Goal: Task Accomplishment & Management: Use online tool/utility

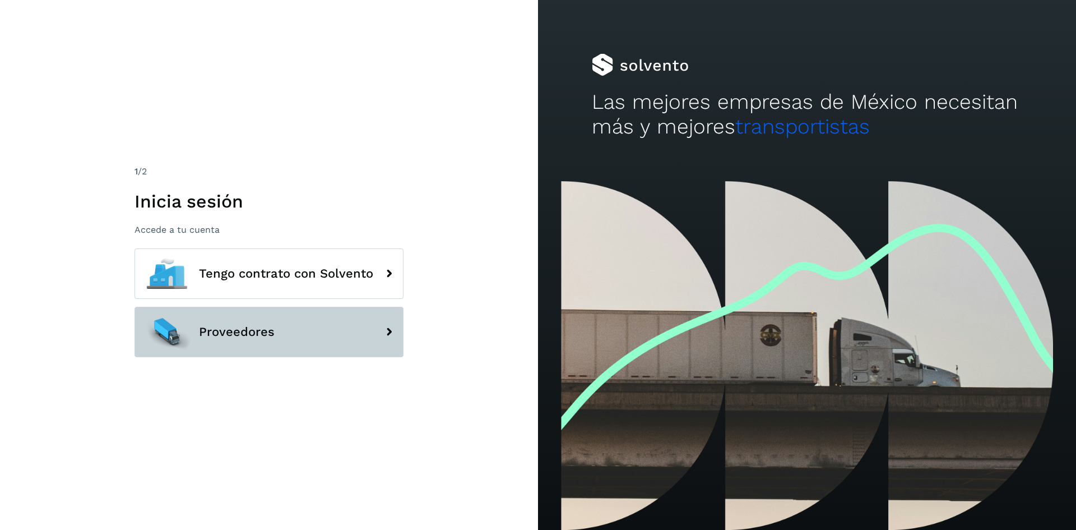
click at [221, 334] on span "Proveedores" at bounding box center [237, 331] width 76 height 13
click at [376, 340] on button "Proveedores" at bounding box center [269, 332] width 269 height 50
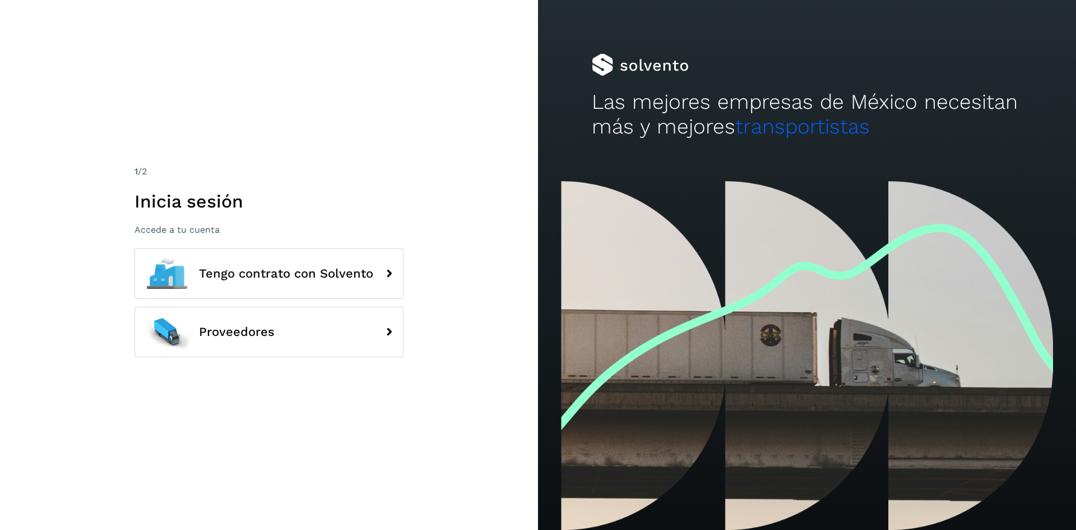
click at [376, 56] on div "1 /2 Inicia sesión Accede a tu cuenta Tengo contrato con Solvento Proveedores" at bounding box center [269, 265] width 538 height 530
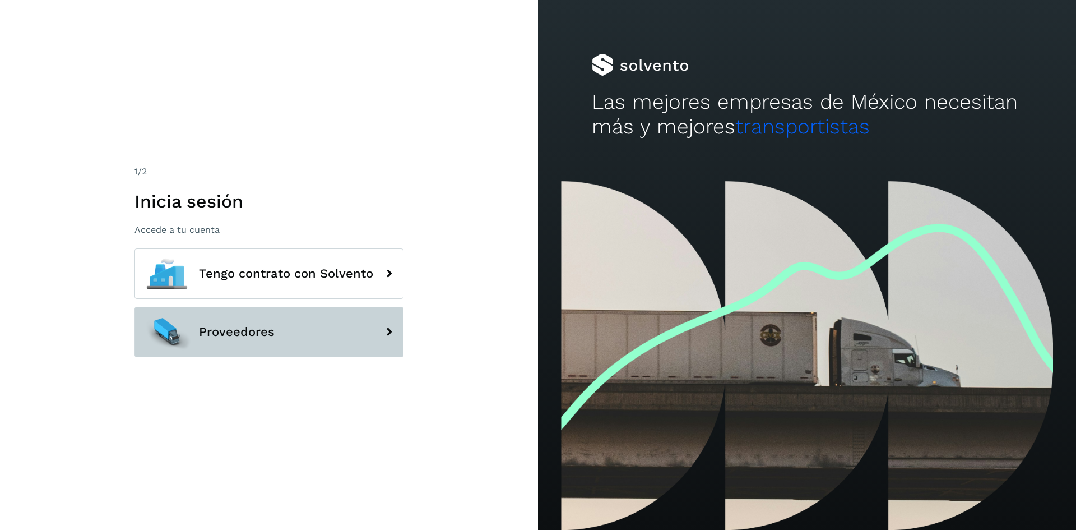
click at [234, 309] on button "Proveedores" at bounding box center [269, 332] width 269 height 50
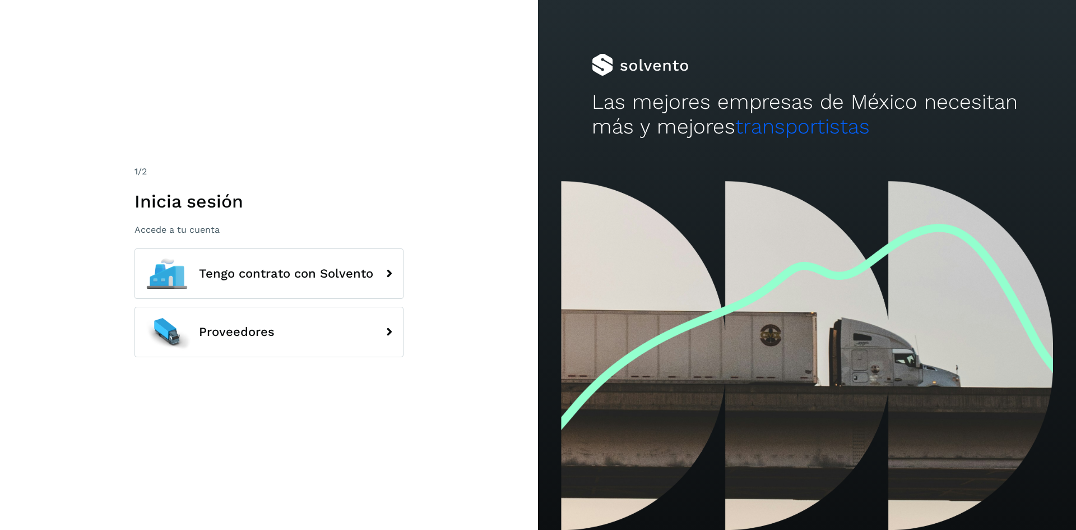
click at [248, 48] on div "1 /2 Inicia sesión Accede a tu cuenta Tengo contrato con Solvento Proveedores" at bounding box center [269, 265] width 538 height 530
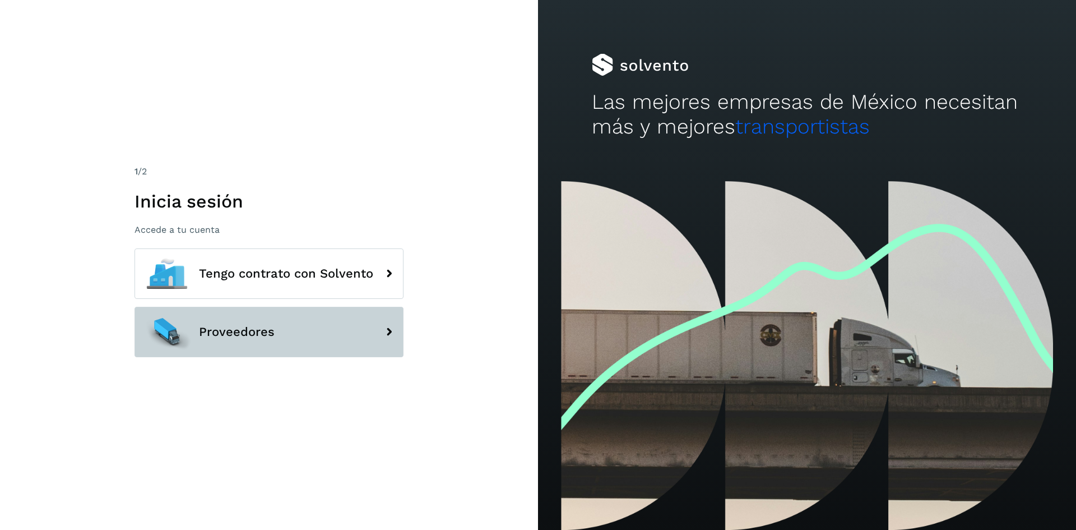
click at [272, 338] on span "Proveedores" at bounding box center [237, 331] width 76 height 13
click at [372, 335] on button "Proveedores" at bounding box center [269, 332] width 269 height 50
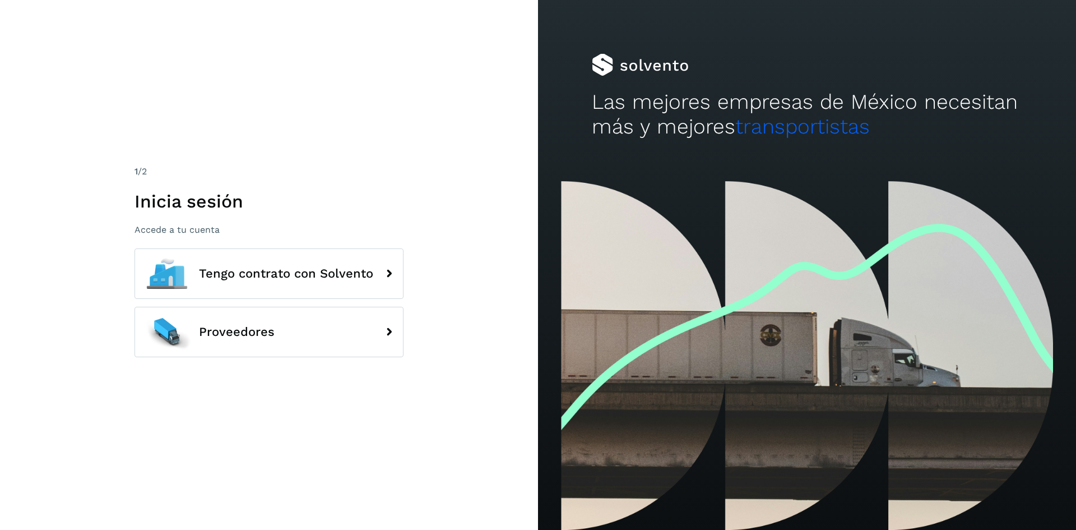
click at [298, 115] on div "1 /2 Inicia sesión Accede a tu cuenta Tengo contrato con Solvento Proveedores" at bounding box center [269, 265] width 538 height 530
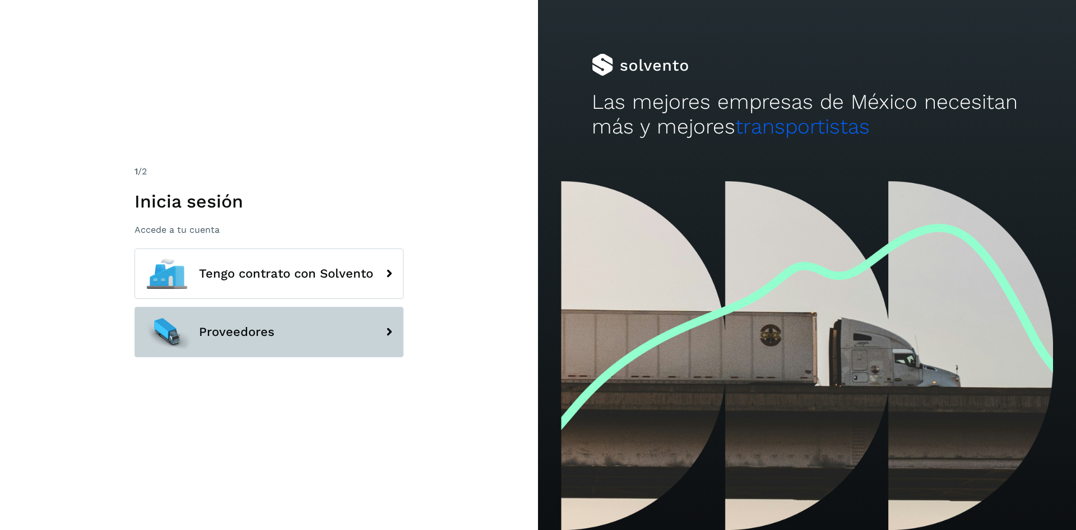
click at [273, 335] on span "Proveedores" at bounding box center [237, 331] width 76 height 13
click at [346, 345] on button "Proveedores" at bounding box center [269, 332] width 269 height 50
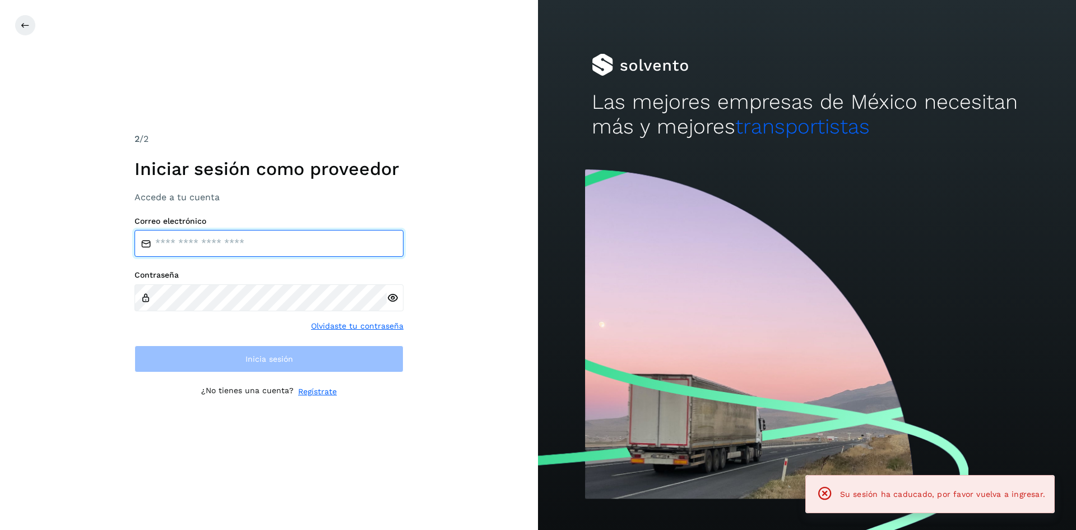
type input "**********"
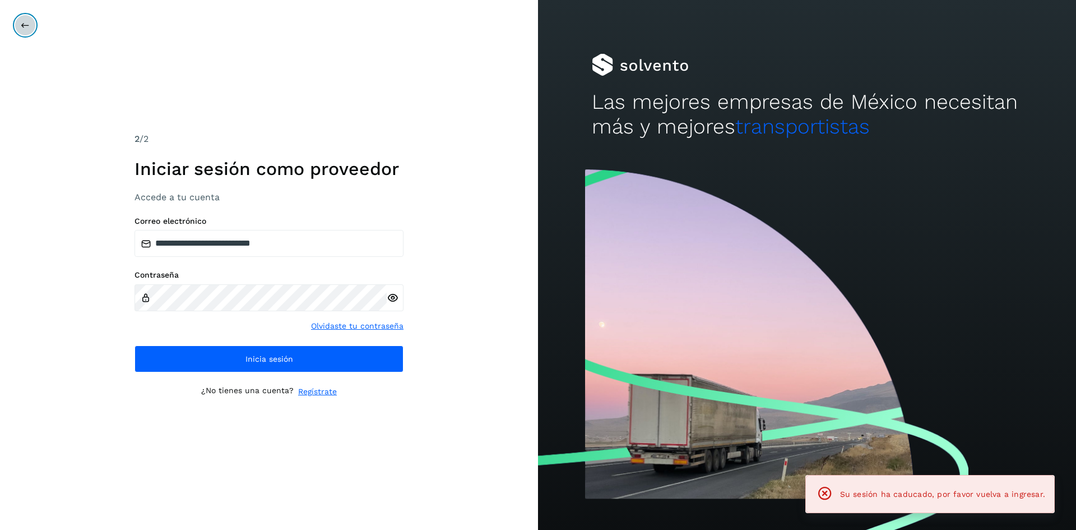
click at [24, 18] on button at bounding box center [25, 25] width 21 height 21
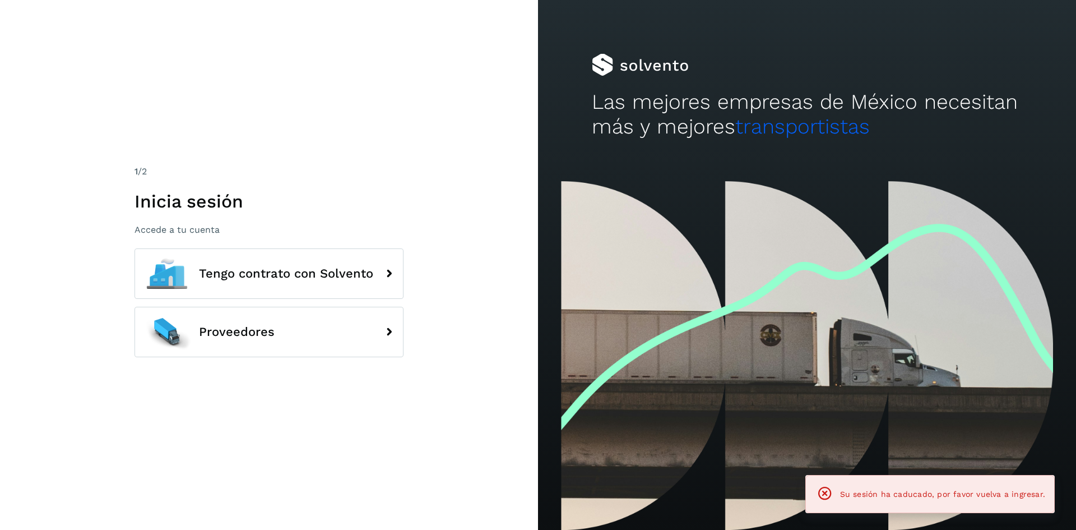
click at [24, 18] on div "1 /2 Inicia sesión Accede a tu cuenta Tengo contrato con Solvento Proveedores" at bounding box center [269, 265] width 538 height 530
click at [82, 4] on div "1 /2 Inicia sesión Accede a tu cuenta Tengo contrato con Solvento Proveedores" at bounding box center [269, 265] width 538 height 530
drag, startPoint x: 82, startPoint y: 4, endPoint x: 98, endPoint y: 65, distance: 63.2
click at [82, 4] on div "1 /2 Inicia sesión Accede a tu cuenta Tengo contrato con Solvento Proveedores" at bounding box center [269, 265] width 538 height 530
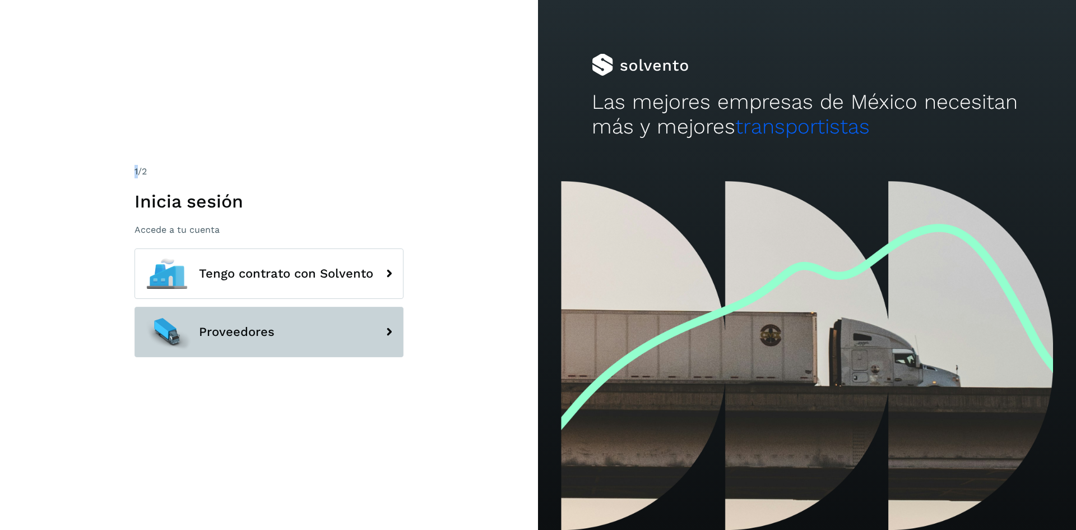
click at [230, 322] on button "Proveedores" at bounding box center [269, 332] width 269 height 50
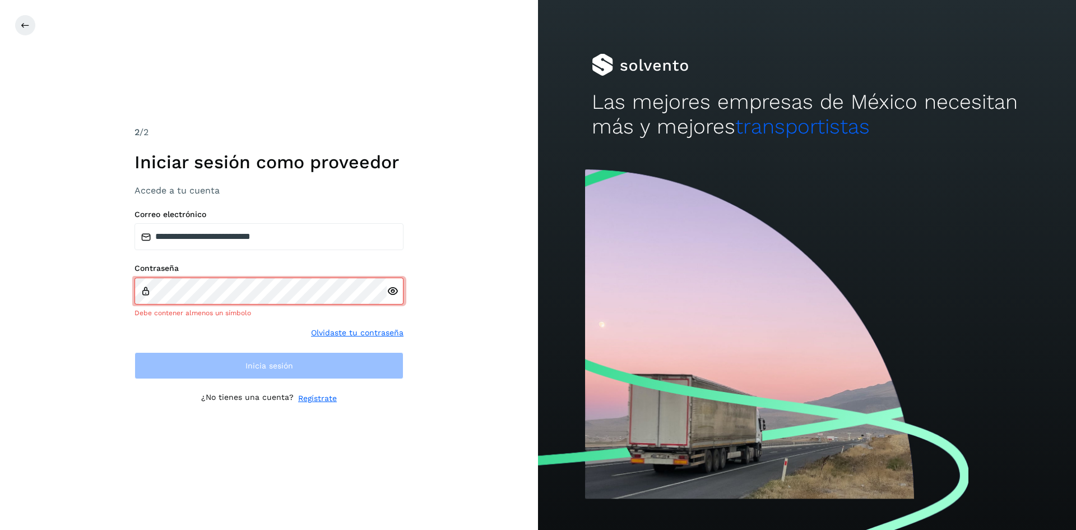
click at [392, 298] on div at bounding box center [395, 290] width 17 height 27
click at [393, 290] on icon at bounding box center [393, 291] width 12 height 12
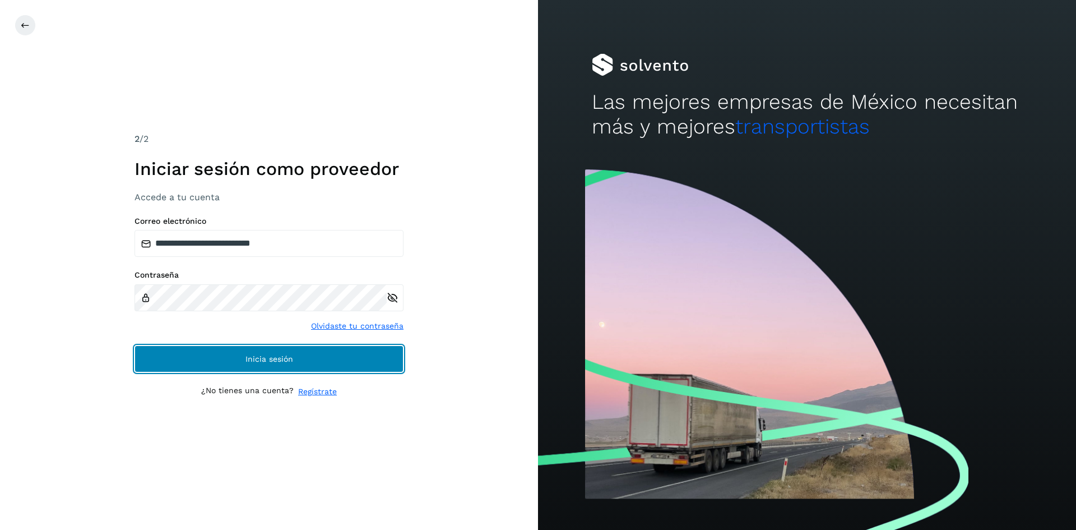
click at [341, 362] on button "Inicia sesión" at bounding box center [269, 358] width 269 height 27
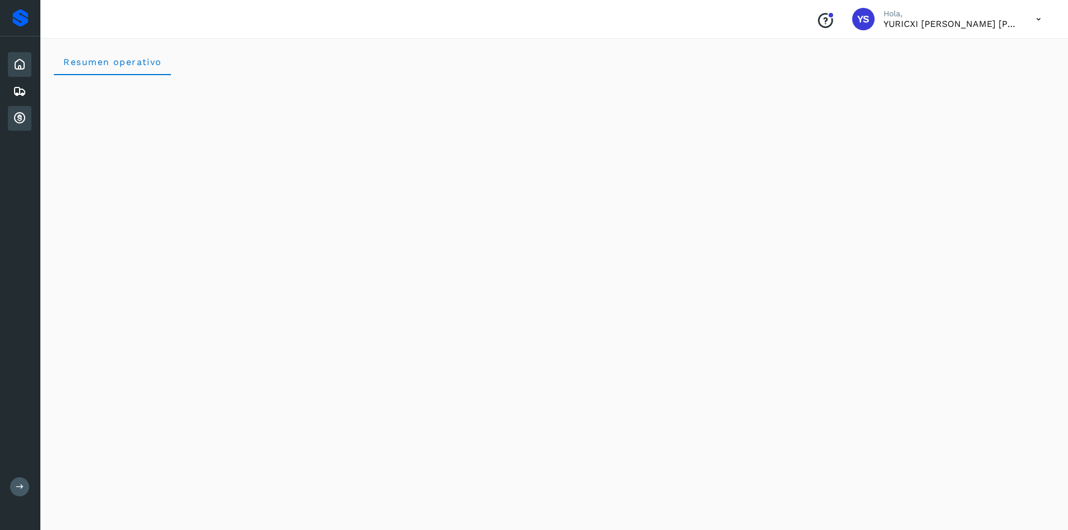
click at [20, 112] on icon at bounding box center [19, 118] width 13 height 13
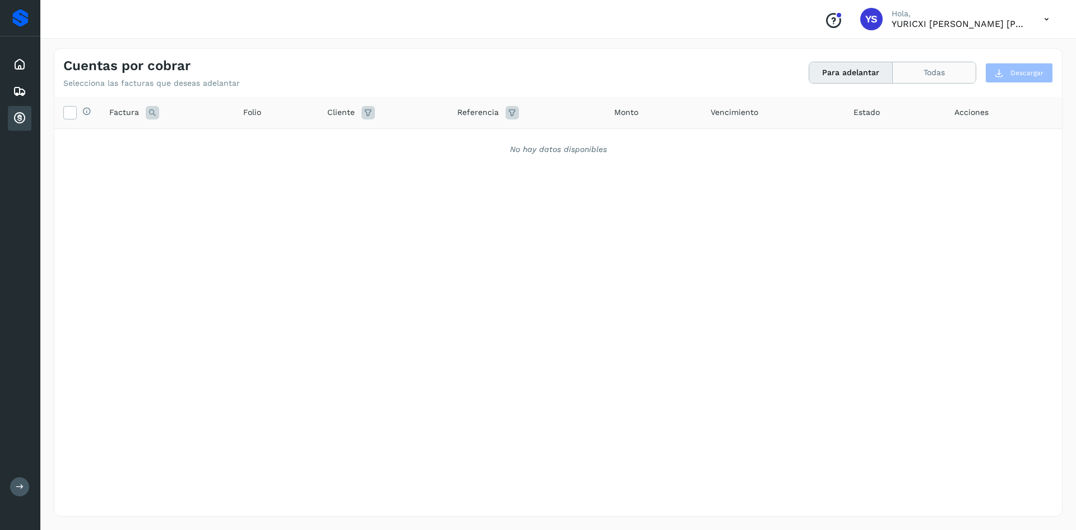
click at [939, 70] on button "Todas" at bounding box center [934, 72] width 83 height 21
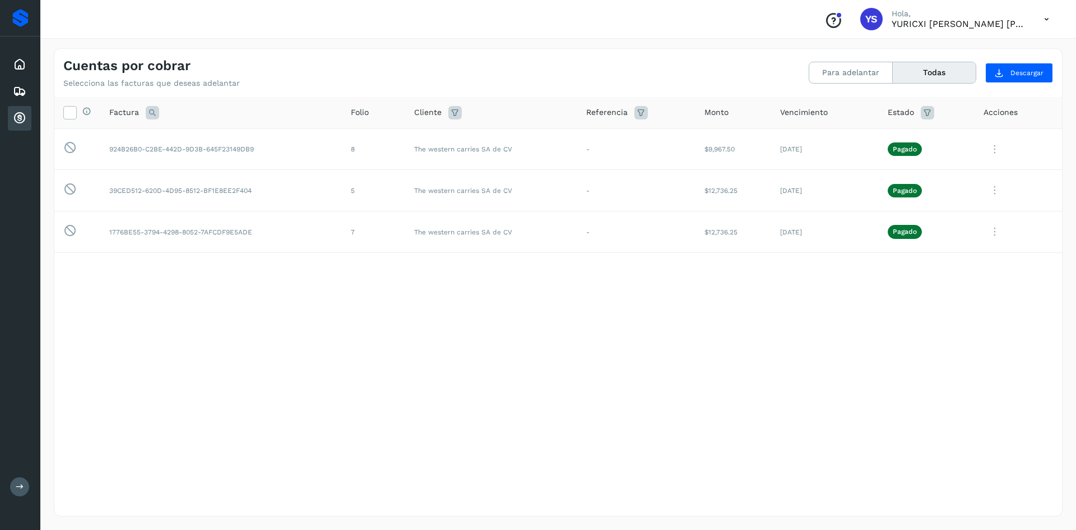
click at [782, 328] on div "Selecciona todas las facturas disponibles para adelanto Factura Folio Cliente R…" at bounding box center [558, 283] width 1008 height 373
click at [846, 75] on button "Para adelantar" at bounding box center [851, 72] width 84 height 21
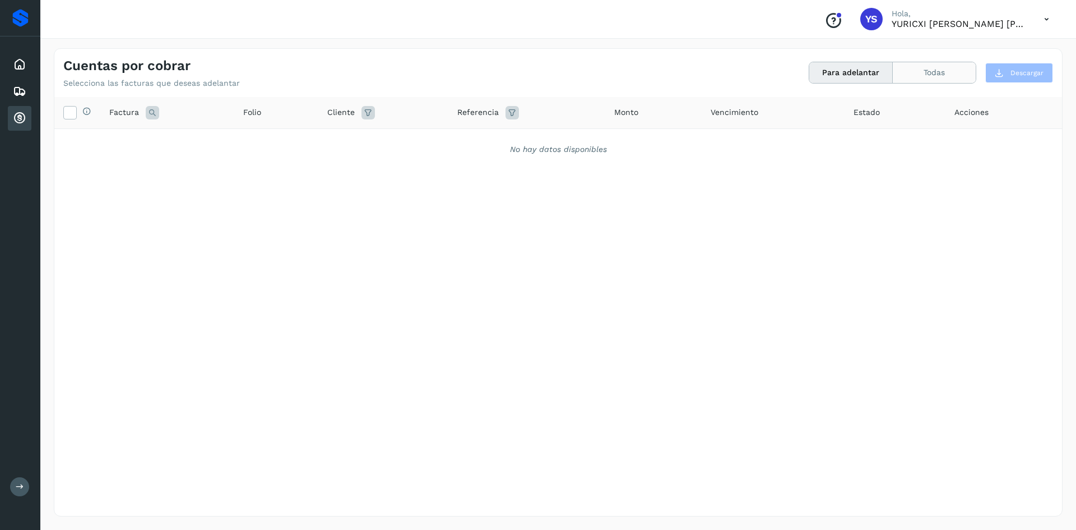
click at [924, 68] on button "Todas" at bounding box center [934, 72] width 83 height 21
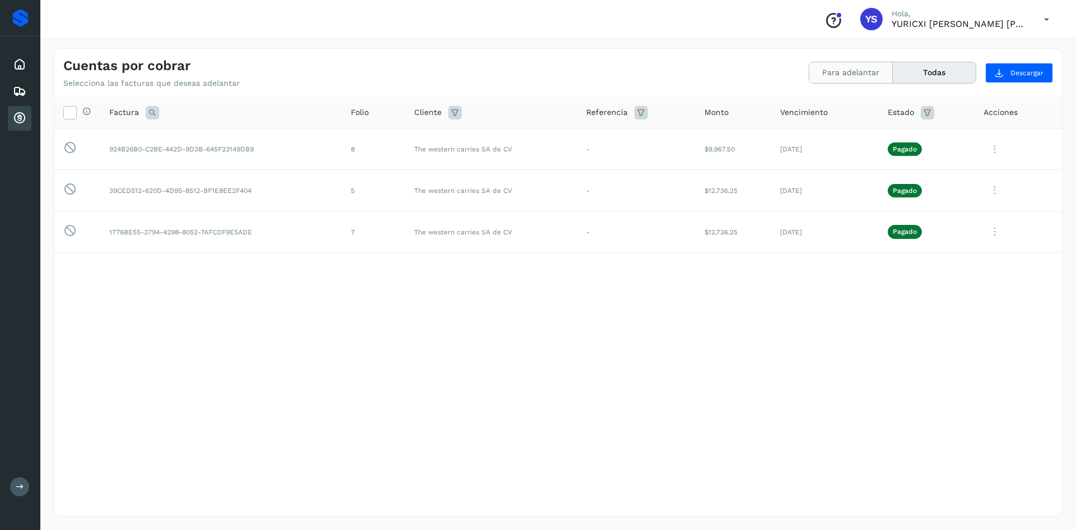
click at [869, 72] on button "Para adelantar" at bounding box center [851, 72] width 84 height 21
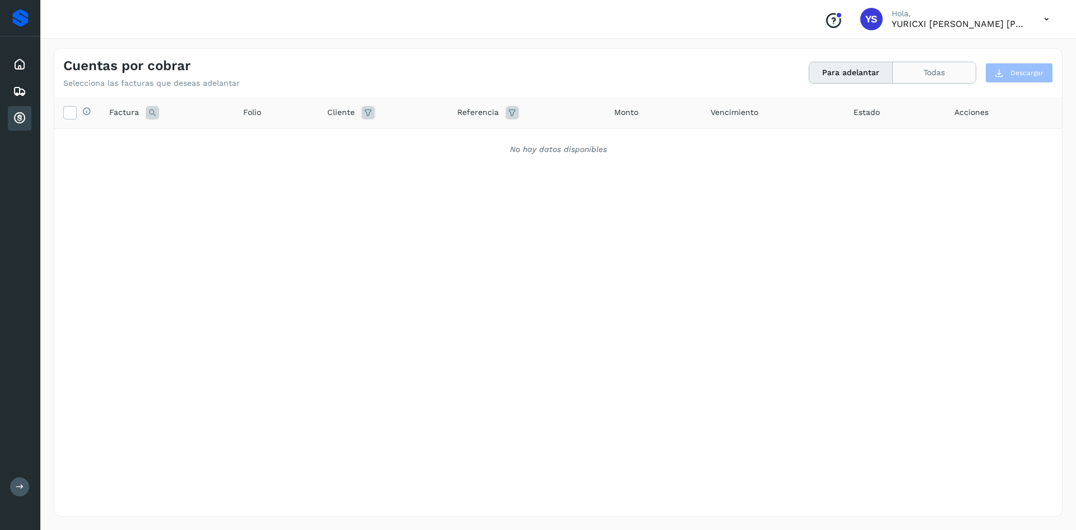
click at [957, 70] on button "Todas" at bounding box center [934, 72] width 83 height 21
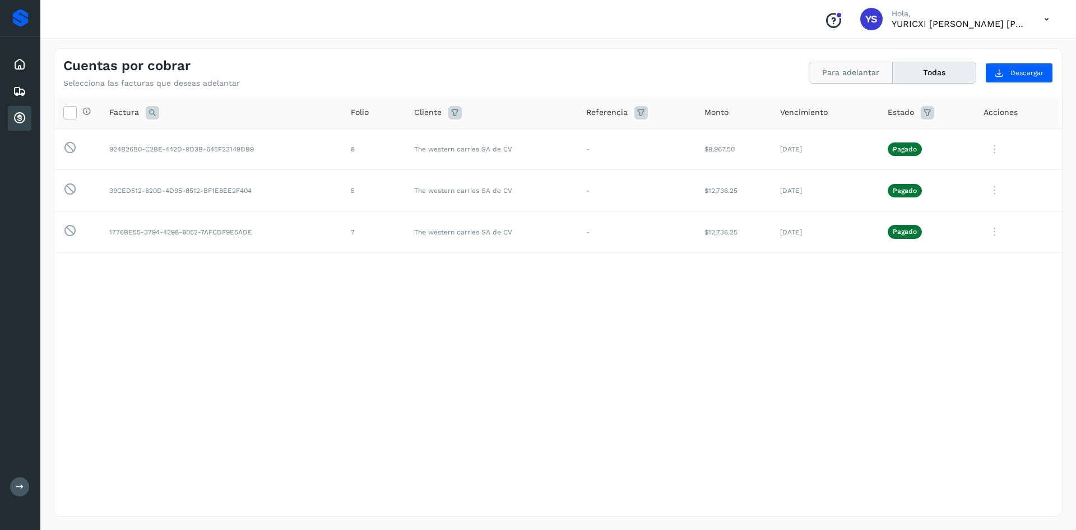
click at [864, 74] on button "Para adelantar" at bounding box center [851, 72] width 84 height 21
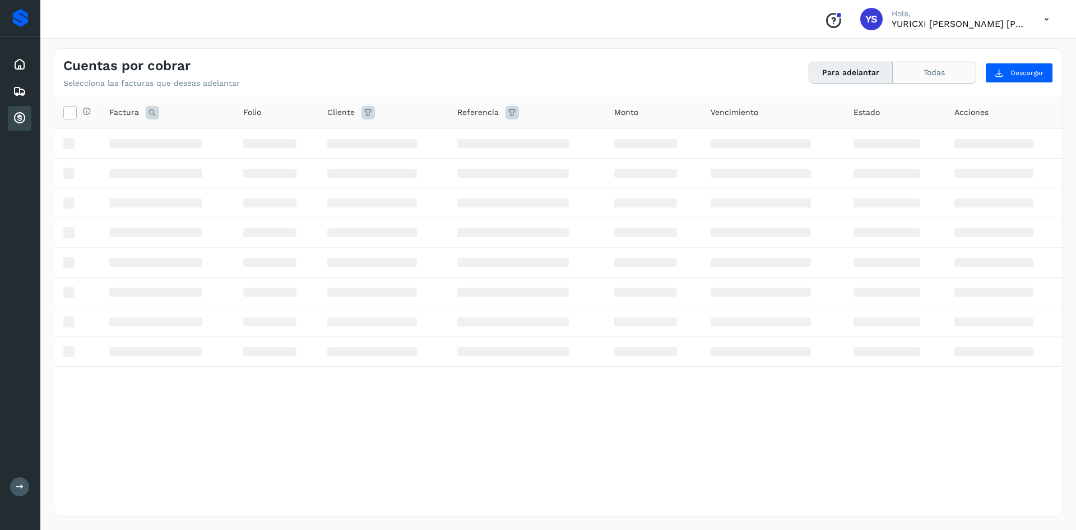
click at [930, 75] on button "Todas" at bounding box center [934, 72] width 83 height 21
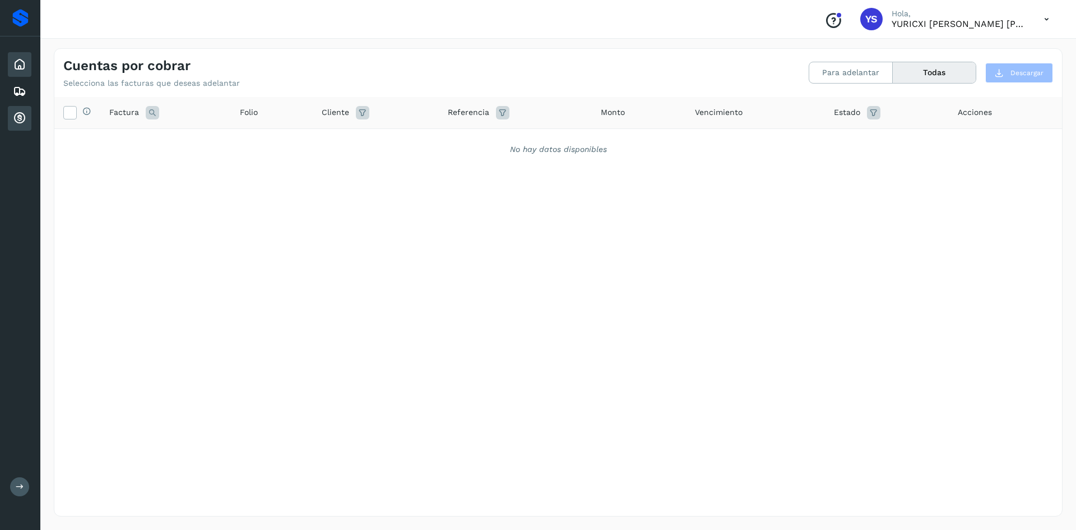
click at [22, 68] on icon at bounding box center [19, 64] width 13 height 13
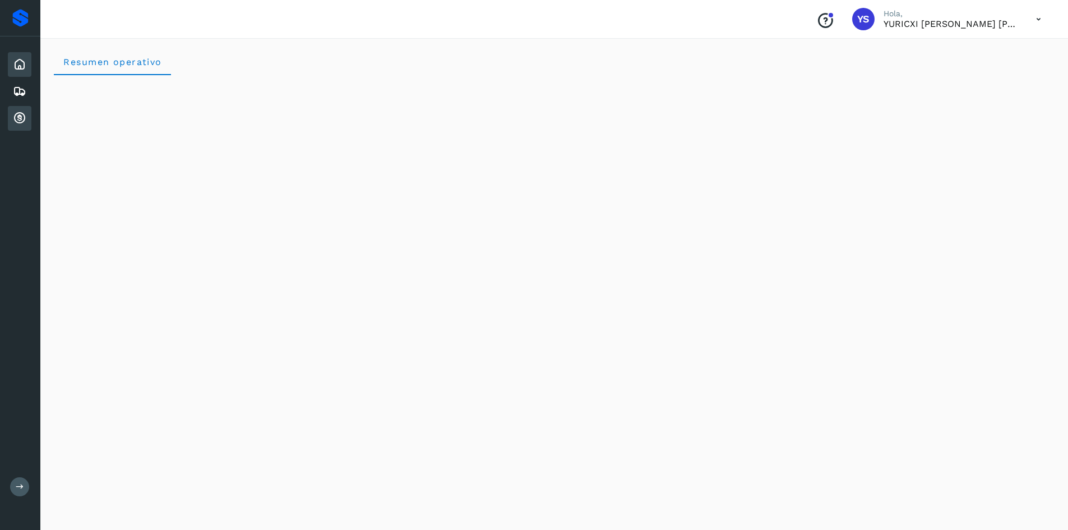
click at [21, 122] on icon at bounding box center [19, 118] width 13 height 13
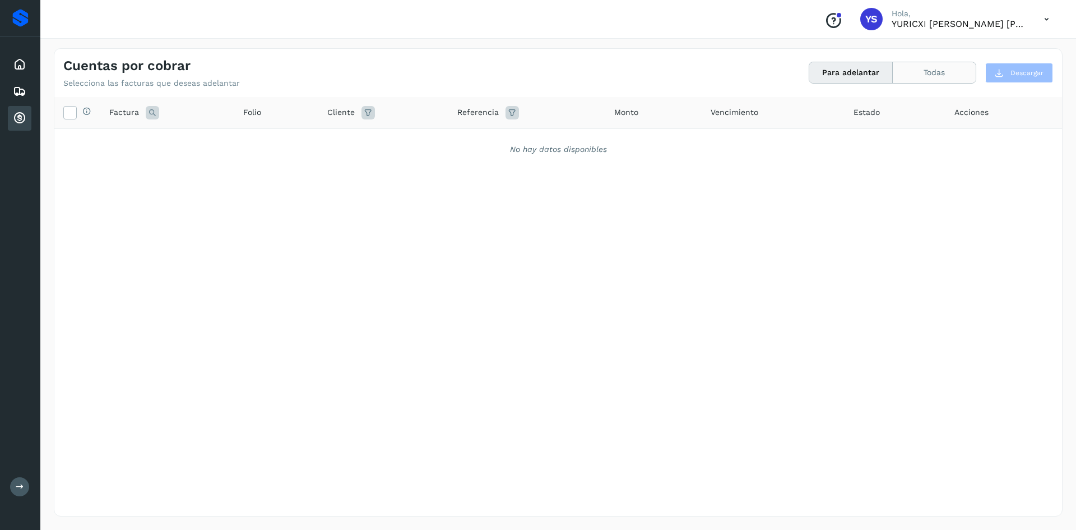
click at [924, 72] on button "Todas" at bounding box center [934, 72] width 83 height 21
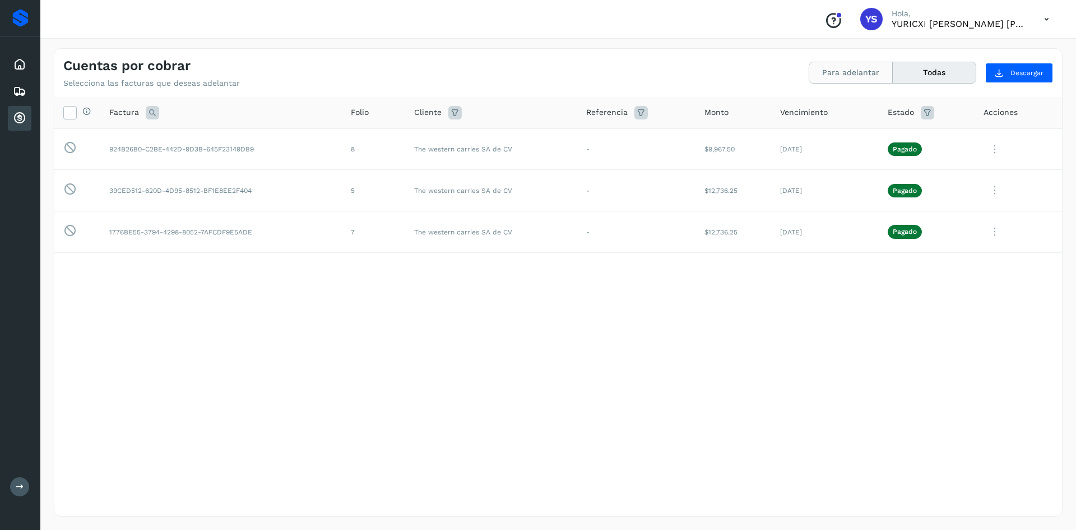
click at [864, 73] on button "Para adelantar" at bounding box center [851, 72] width 84 height 21
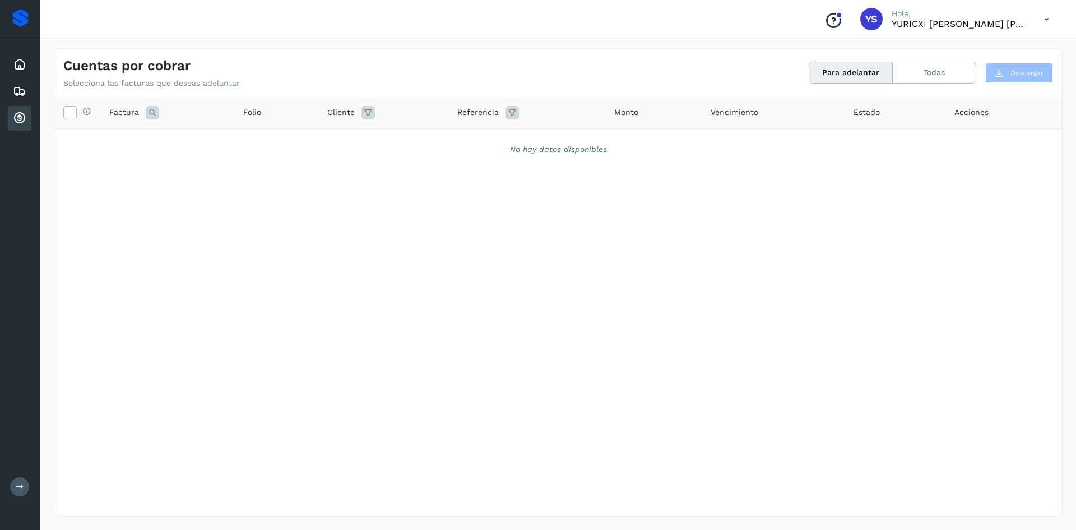
click at [224, 369] on div "Selecciona todas las facturas disponibles para adelanto Factura Folio Cliente R…" at bounding box center [558, 283] width 1008 height 373
click at [19, 118] on icon at bounding box center [19, 118] width 13 height 13
click at [25, 123] on icon at bounding box center [19, 118] width 13 height 13
